Goal: Find specific page/section: Find specific page/section

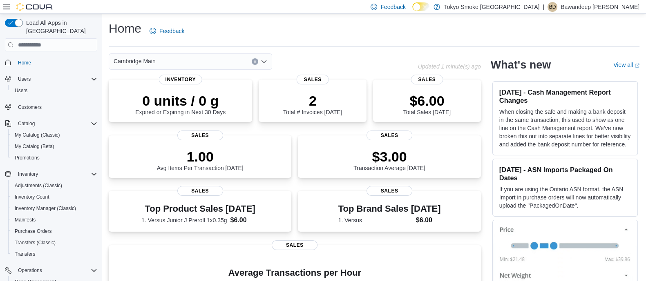
click at [318, 58] on div "Cambridge Main" at bounding box center [263, 62] width 309 height 16
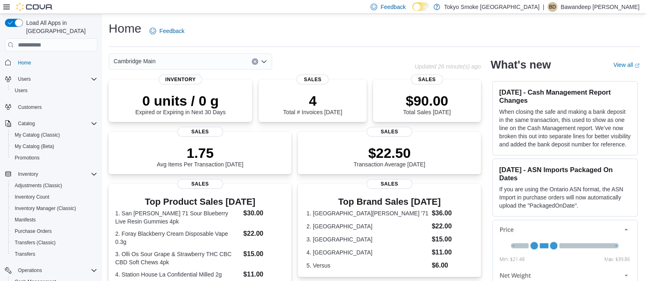
click at [301, 35] on div "Home Feedback" at bounding box center [374, 30] width 531 height 21
click at [299, 33] on div "Home Feedback" at bounding box center [374, 30] width 531 height 21
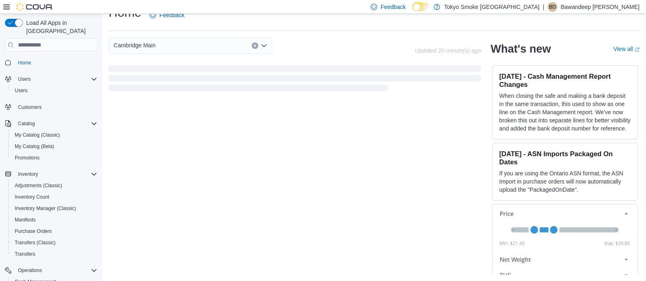
scroll to position [20, 0]
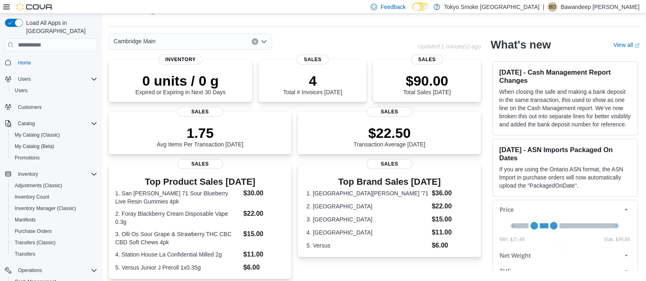
click at [152, 25] on div "Home Feedback" at bounding box center [374, 13] width 531 height 27
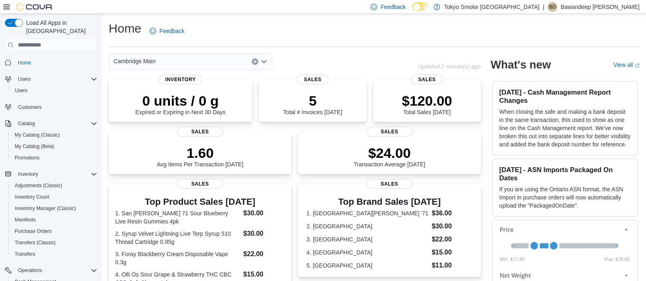
click at [330, 57] on div "Cambridge Main" at bounding box center [263, 62] width 309 height 16
